Goal: Task Accomplishment & Management: Use online tool/utility

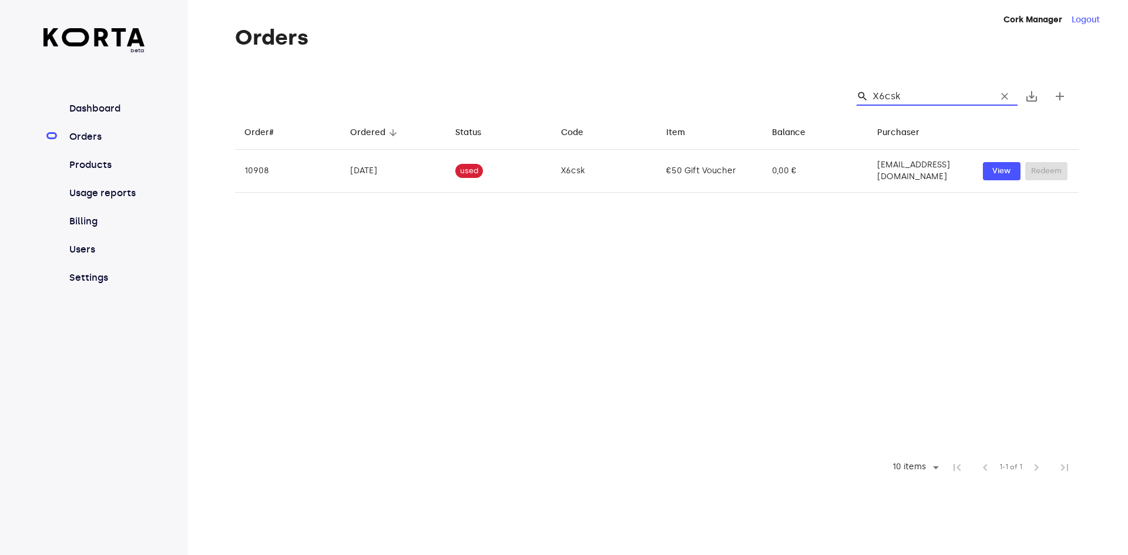
drag, startPoint x: 940, startPoint y: 95, endPoint x: 788, endPoint y: 105, distance: 152.5
click at [788, 105] on div "search X6csk clear save_alt add" at bounding box center [656, 97] width 843 height 38
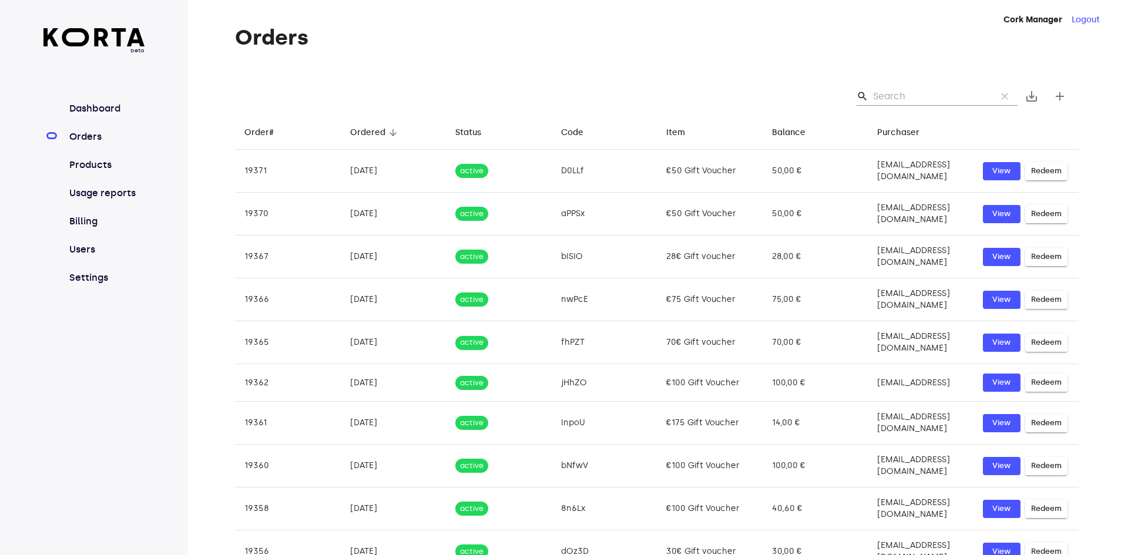
click at [917, 103] on input "Search" at bounding box center [930, 96] width 114 height 19
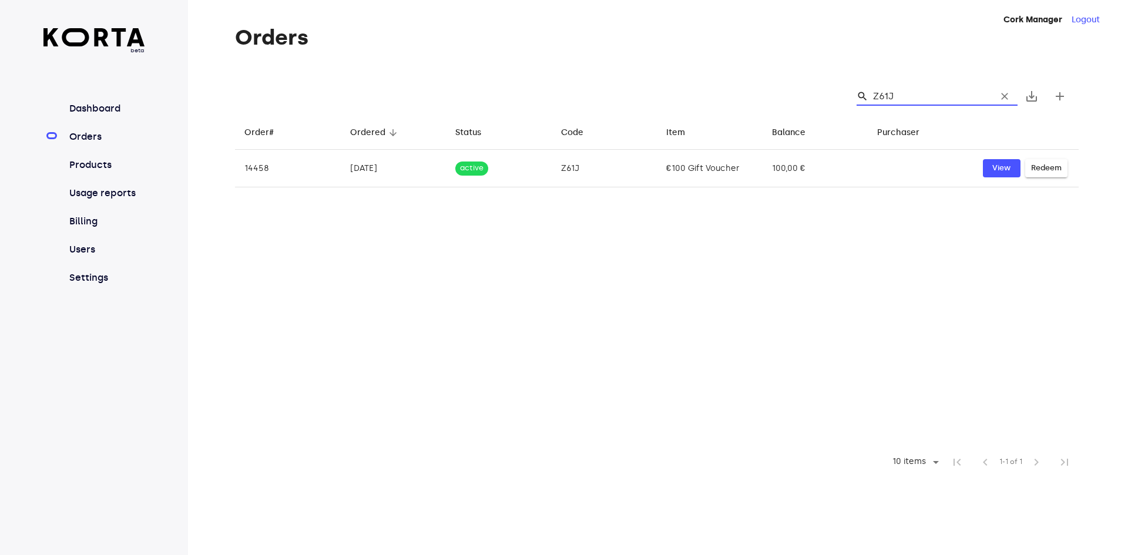
drag, startPoint x: 904, startPoint y: 92, endPoint x: 872, endPoint y: 91, distance: 31.7
click at [872, 91] on div "search Z61J clear" at bounding box center [936, 96] width 161 height 19
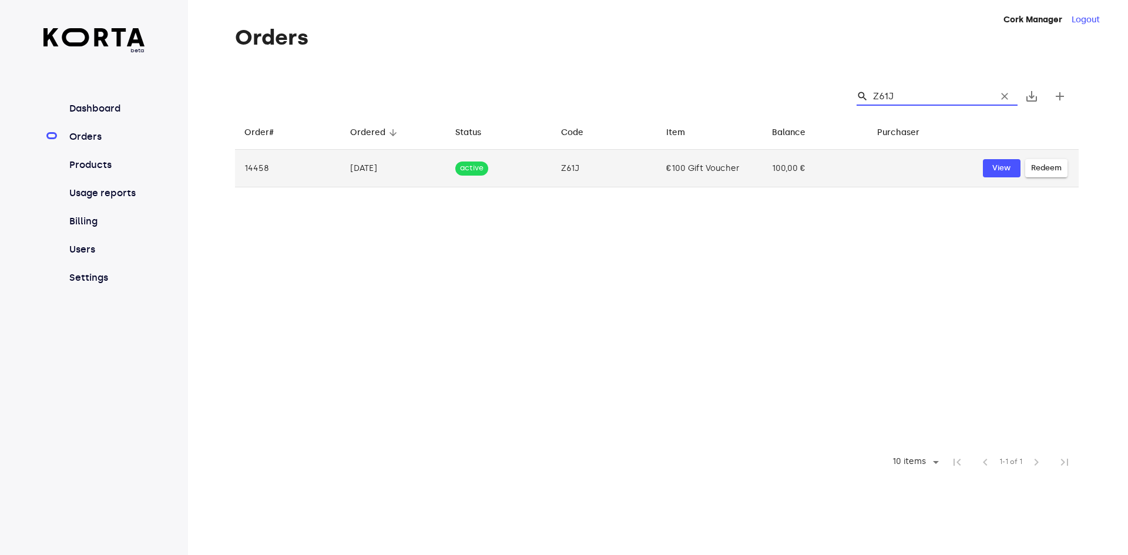
type input "Z61J"
click at [1041, 168] on span "Redeem" at bounding box center [1046, 169] width 31 height 14
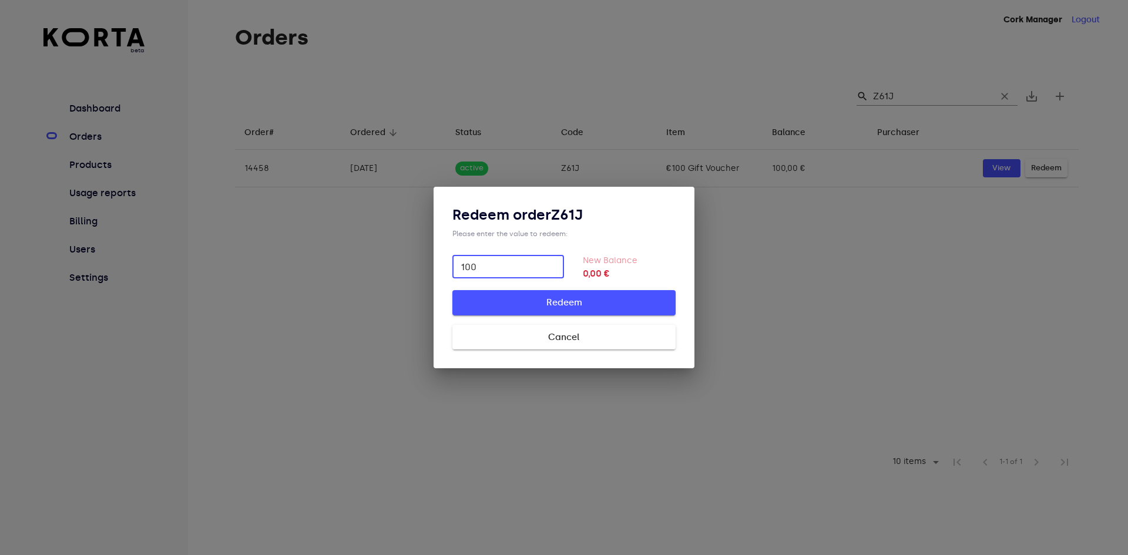
type input "100"
click at [577, 303] on span "Redeem" at bounding box center [564, 302] width 186 height 15
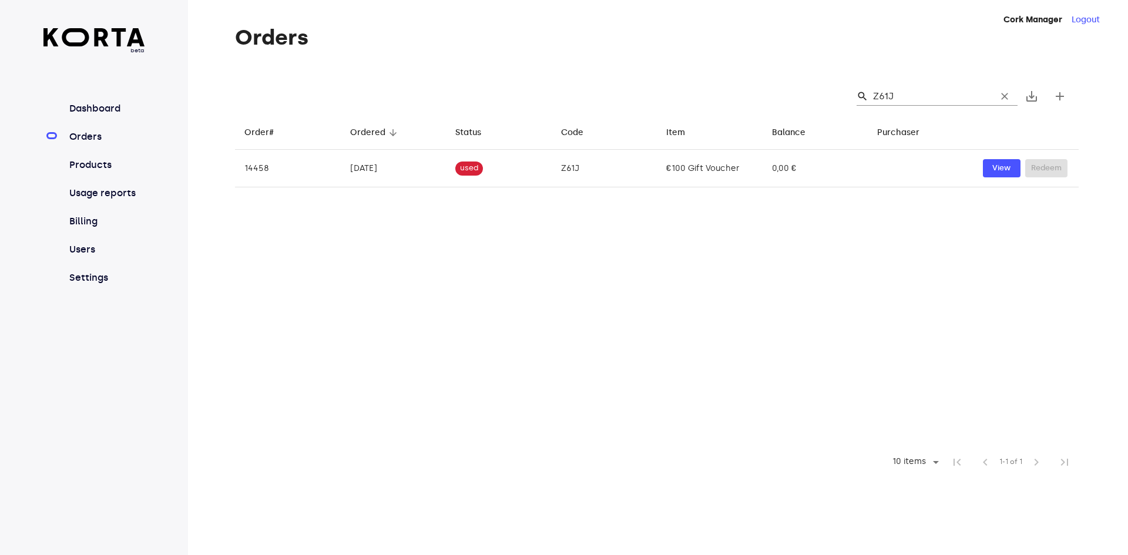
drag, startPoint x: 498, startPoint y: 68, endPoint x: 358, endPoint y: 5, distance: 153.8
click at [483, 67] on div "Orders search Z61J clear save_alt add Order# arrow_downward Ordered arrow_downw…" at bounding box center [639, 251] width 902 height 451
click at [80, 136] on link "Orders" at bounding box center [106, 137] width 78 height 14
click at [88, 137] on link "Orders" at bounding box center [106, 137] width 78 height 14
click at [1006, 97] on span "clear" at bounding box center [1004, 96] width 12 height 12
